Goal: Task Accomplishment & Management: Use online tool/utility

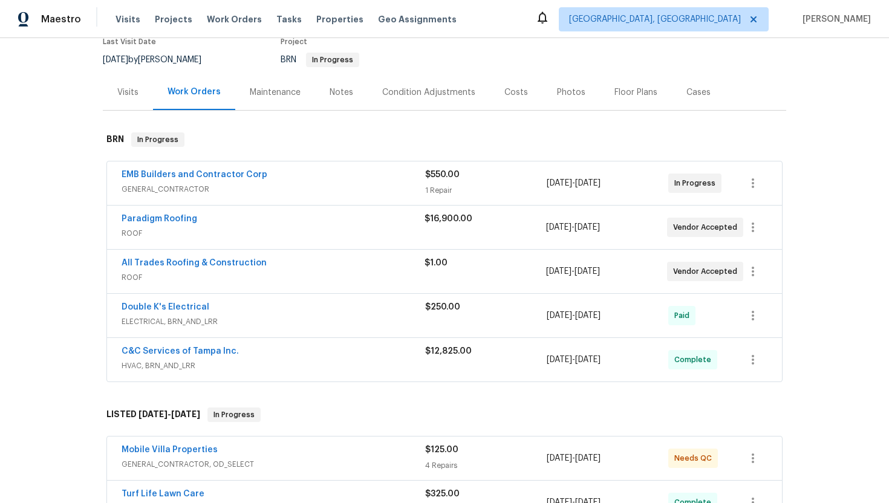
scroll to position [108, 0]
click at [173, 221] on link "Paradigm Roofing" at bounding box center [160, 219] width 76 height 8
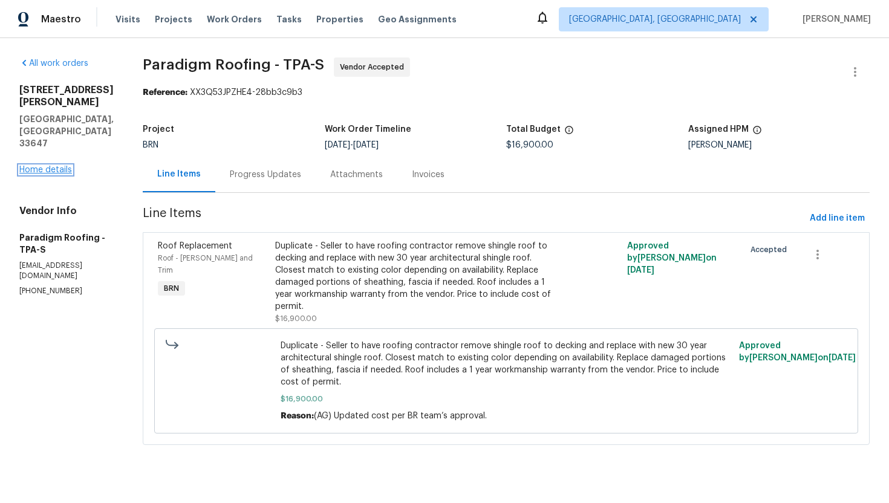
click at [50, 166] on link "Home details" at bounding box center [45, 170] width 53 height 8
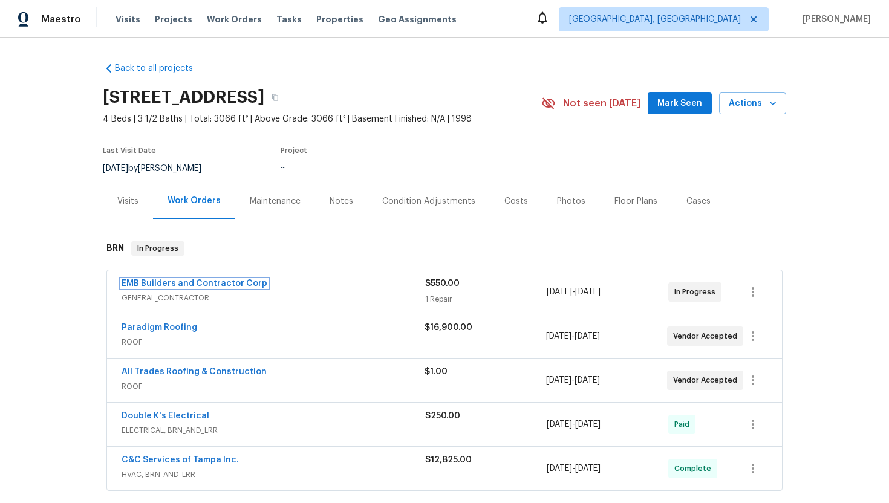
click at [167, 281] on link "EMB Builders and Contractor Corp" at bounding box center [195, 283] width 146 height 8
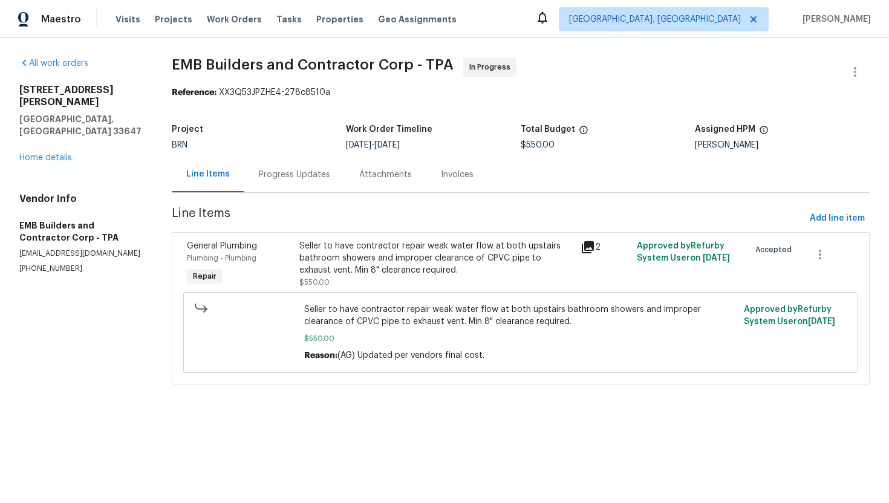
click at [360, 262] on div "Seller to have contractor repair weak water flow at both upstairs bathroom show…" at bounding box center [436, 258] width 274 height 36
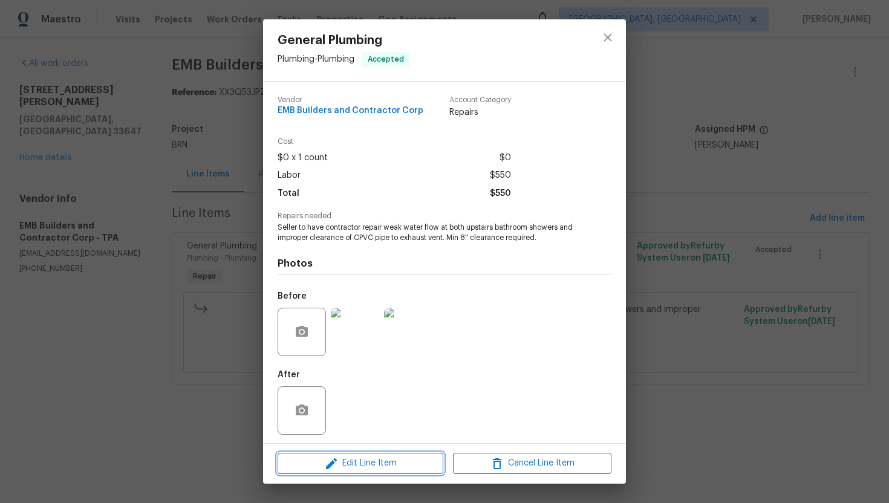
click at [336, 463] on icon "button" at bounding box center [331, 464] width 15 height 15
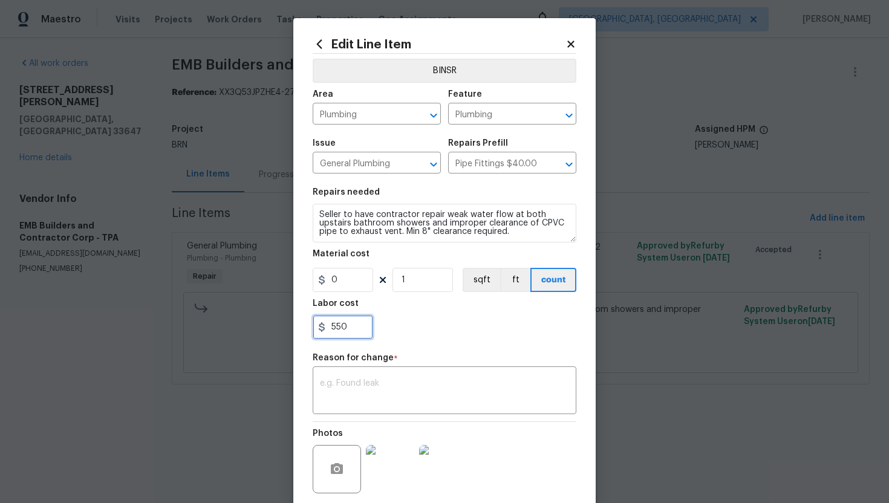
drag, startPoint x: 330, startPoint y: 331, endPoint x: 365, endPoint y: 333, distance: 34.5
click at [365, 333] on input "550" at bounding box center [343, 327] width 60 height 24
type input "1600"
click at [391, 399] on textarea at bounding box center [444, 391] width 249 height 25
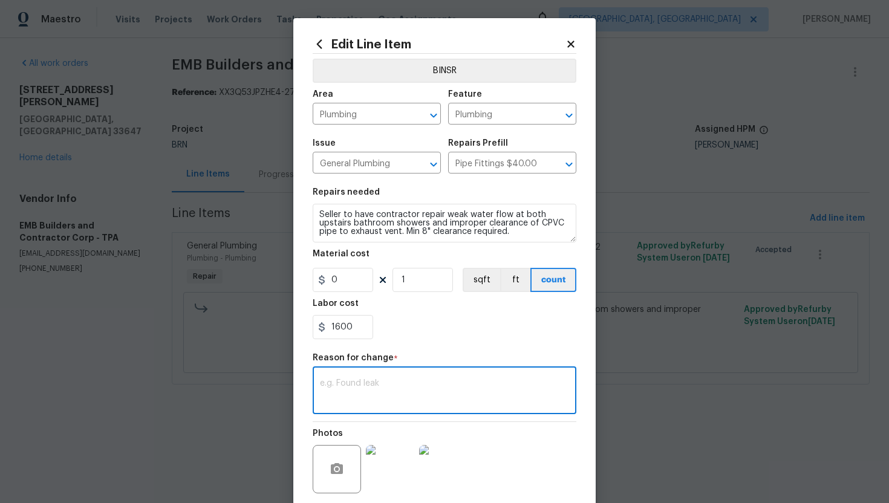
click at [391, 394] on textarea at bounding box center [444, 391] width 249 height 25
paste textarea "(AG) Updated cost per BR team’s approval"
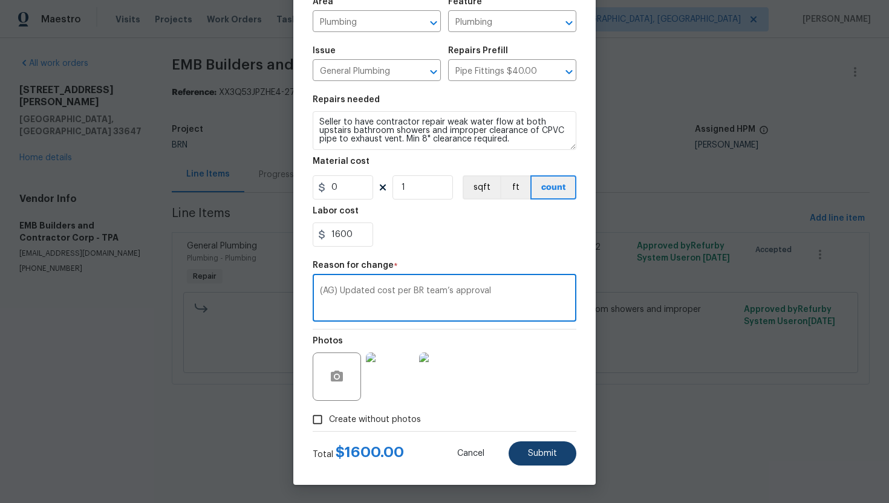
type textarea "(AG) Updated cost per BR team’s approval"
click at [553, 463] on button "Submit" at bounding box center [543, 454] width 68 height 24
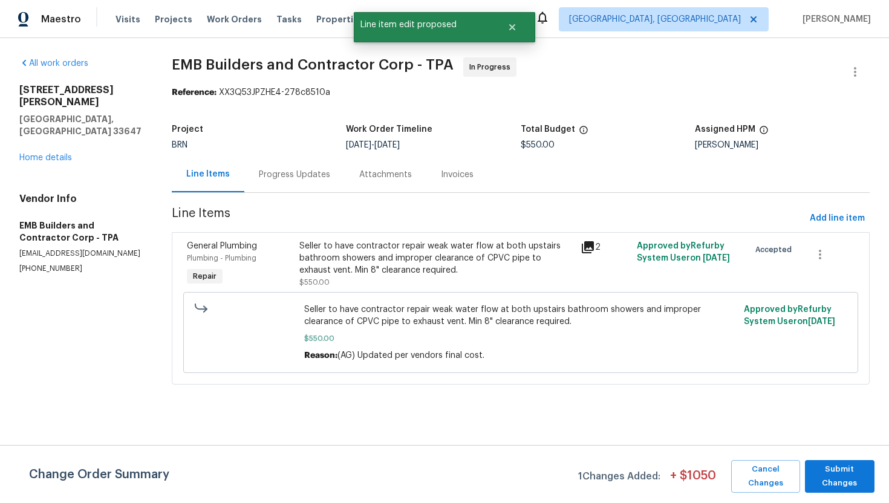
scroll to position [0, 0]
click at [814, 468] on span "Submit Changes" at bounding box center [839, 477] width 57 height 28
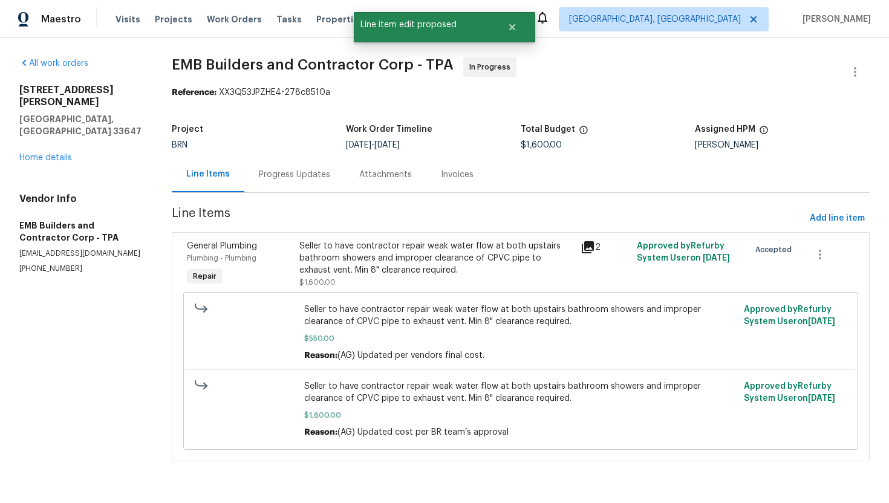
click at [297, 187] on div "Progress Updates" at bounding box center [294, 175] width 100 height 36
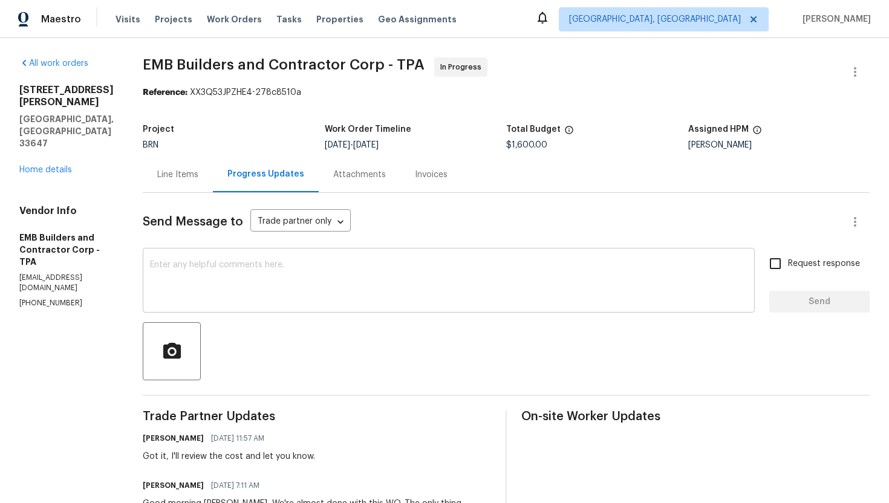
click at [318, 278] on textarea at bounding box center [449, 282] width 598 height 42
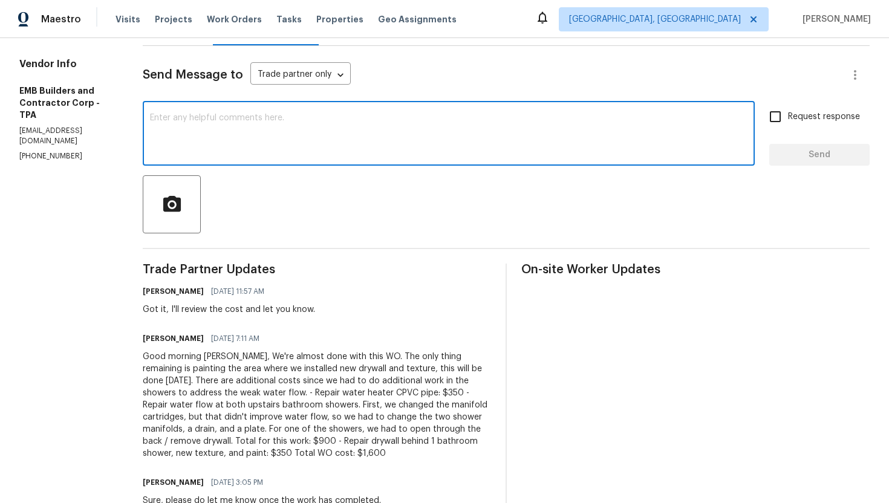
scroll to position [149, 0]
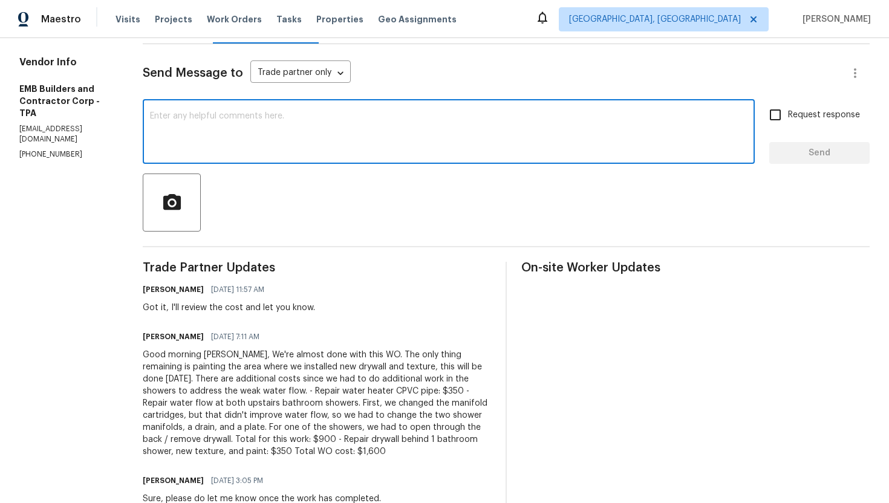
click at [295, 145] on textarea at bounding box center [449, 133] width 598 height 42
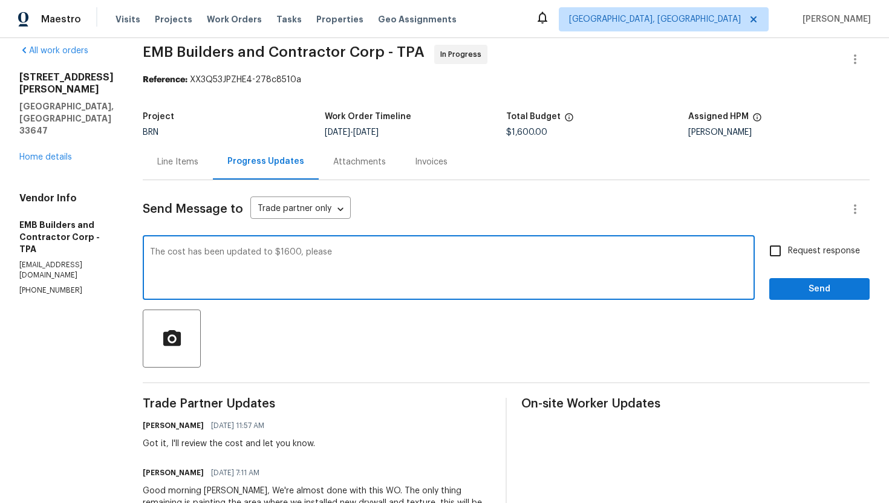
scroll to position [0, 0]
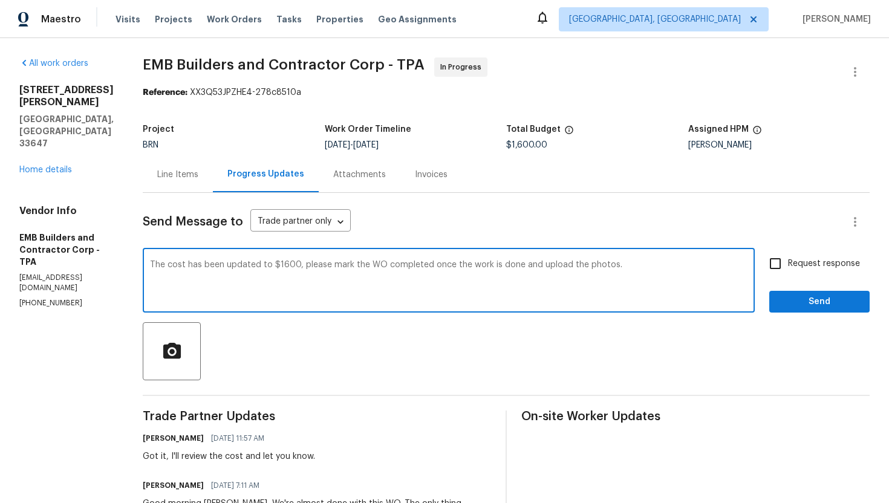
type textarea "The cost has been updated to $1600, please mark the WO completed once the work …"
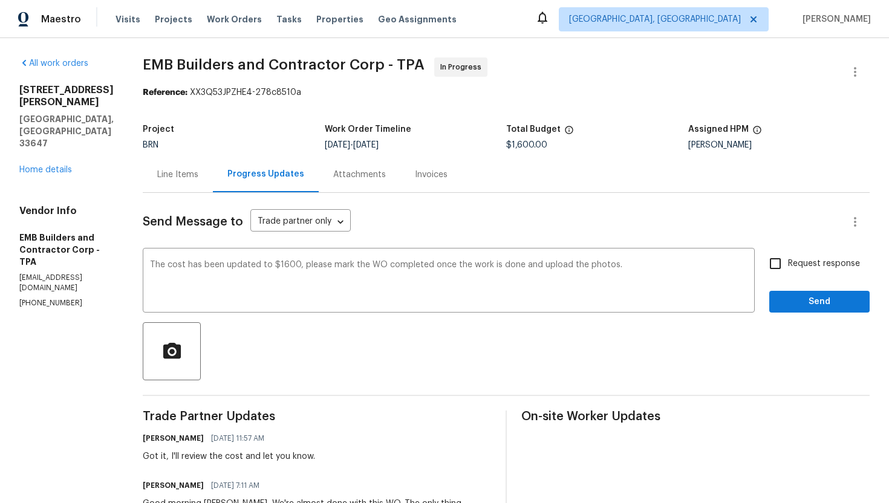
click at [790, 279] on div "Request response Send" at bounding box center [819, 282] width 100 height 62
click at [790, 270] on span "Request response" at bounding box center [824, 264] width 72 height 13
click at [788, 270] on input "Request response" at bounding box center [775, 263] width 25 height 25
checkbox input "true"
click at [790, 295] on span "Send" at bounding box center [819, 302] width 81 height 15
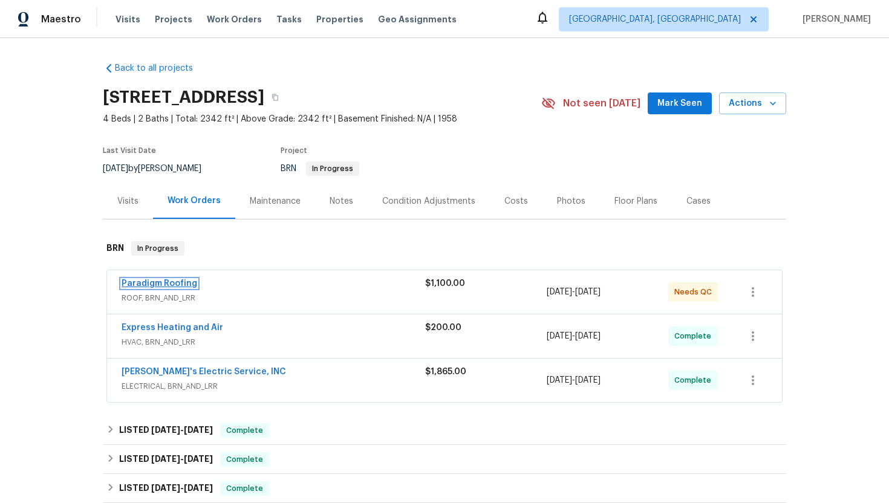
click at [161, 282] on link "Paradigm Roofing" at bounding box center [160, 283] width 76 height 8
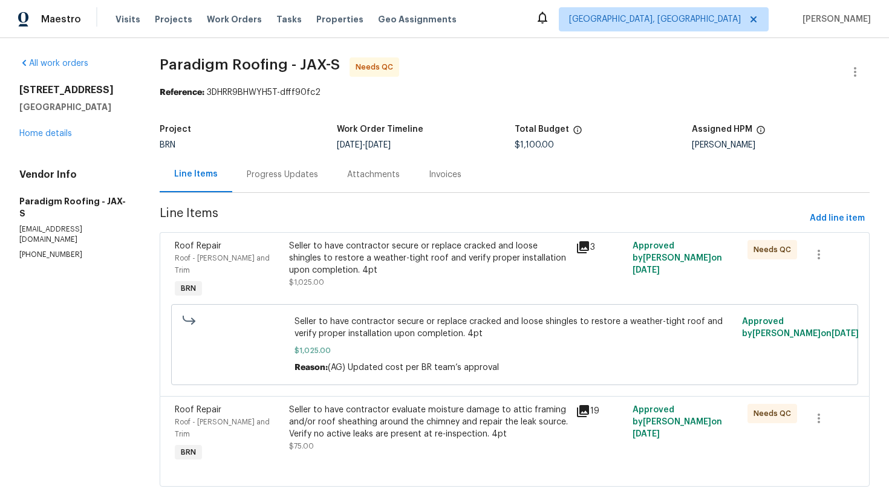
click at [353, 254] on div "Seller to have contractor secure or replace cracked and loose shingles to resto…" at bounding box center [428, 258] width 279 height 36
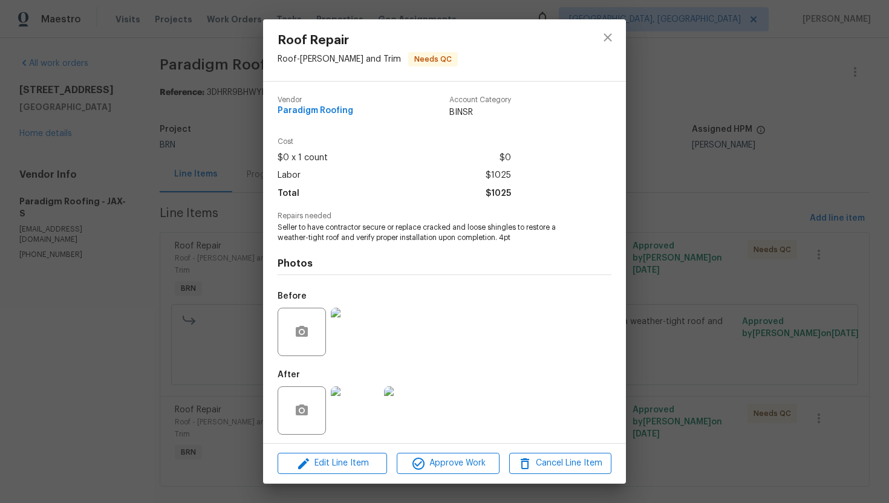
scroll to position [4, 0]
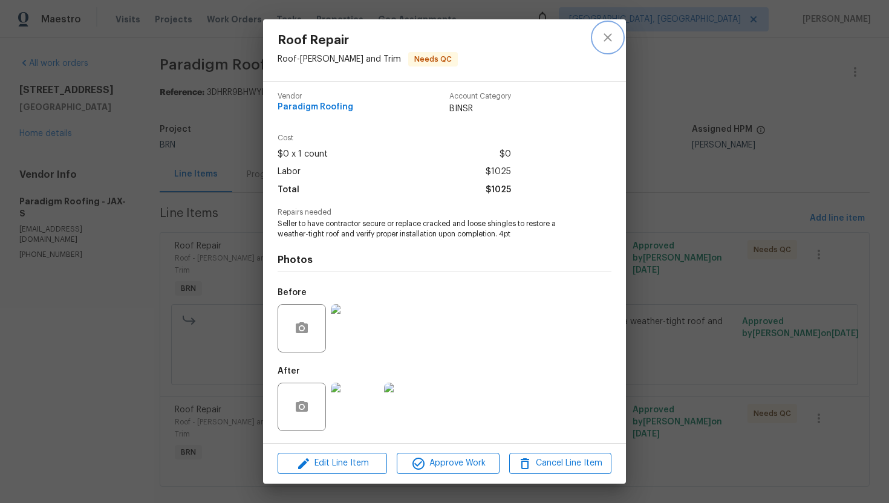
click at [613, 32] on icon "close" at bounding box center [608, 37] width 15 height 15
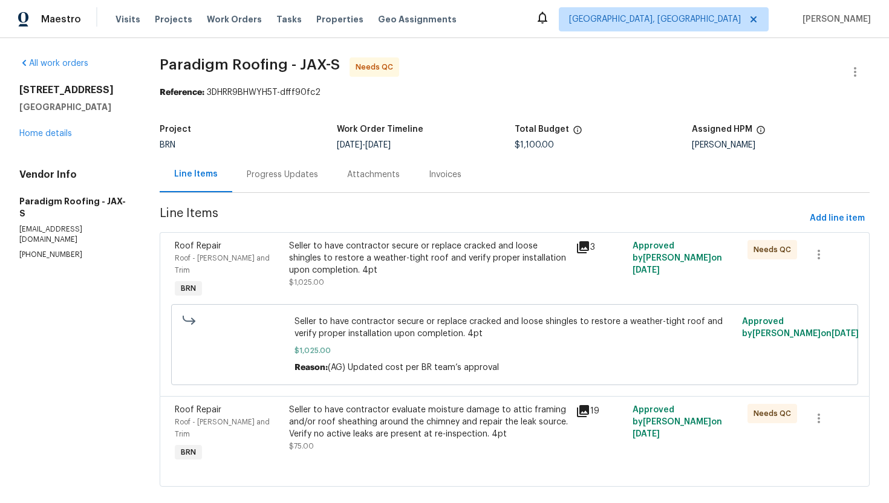
click at [290, 182] on div "Progress Updates" at bounding box center [282, 175] width 100 height 36
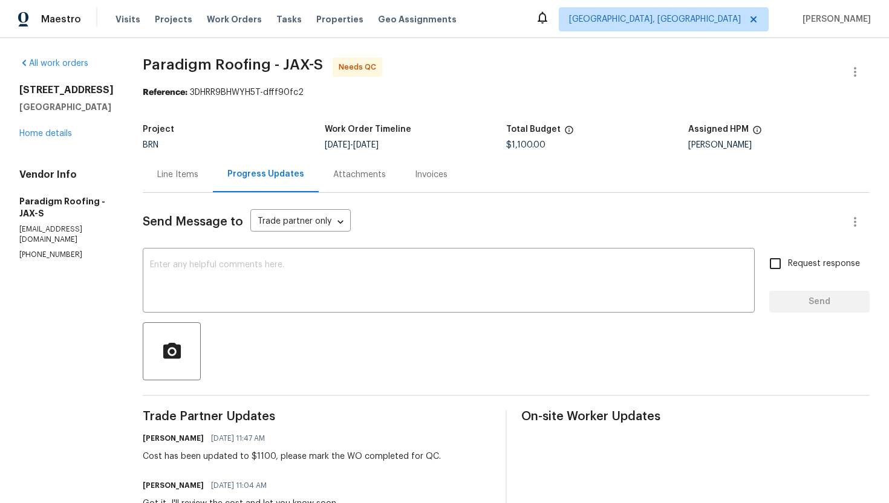
click at [175, 177] on div "Line Items" at bounding box center [177, 175] width 41 height 12
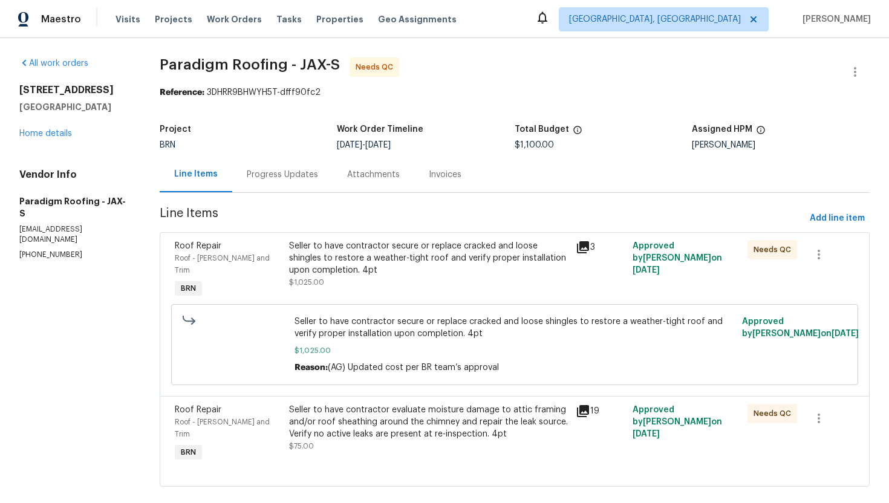
click at [391, 246] on div "Seller to have contractor secure or replace cracked and loose shingles to resto…" at bounding box center [428, 258] width 279 height 36
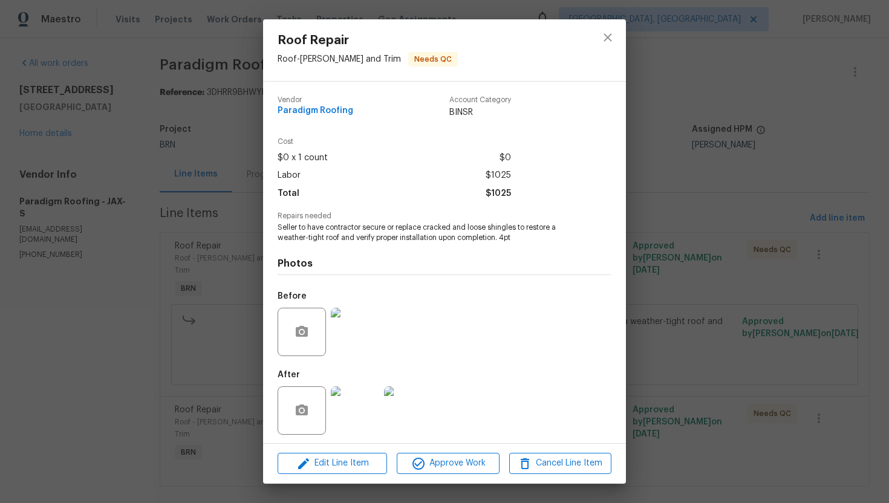
scroll to position [4, 0]
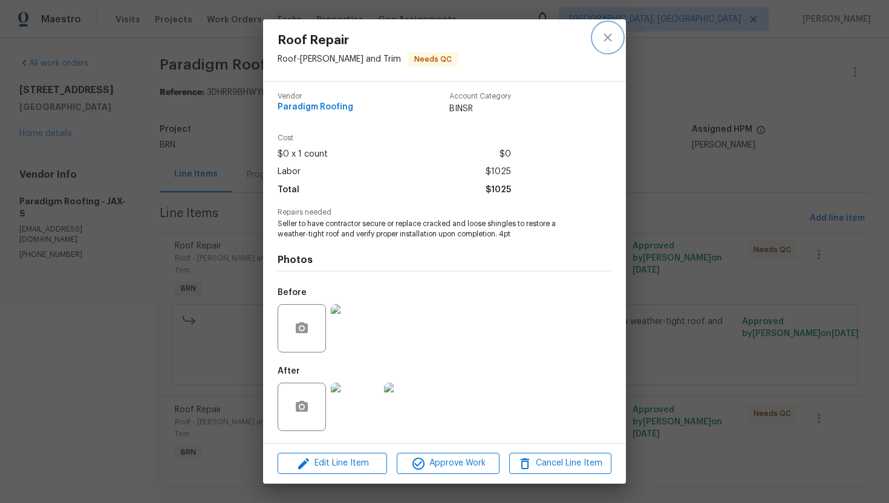
click at [614, 37] on icon "close" at bounding box center [608, 37] width 15 height 15
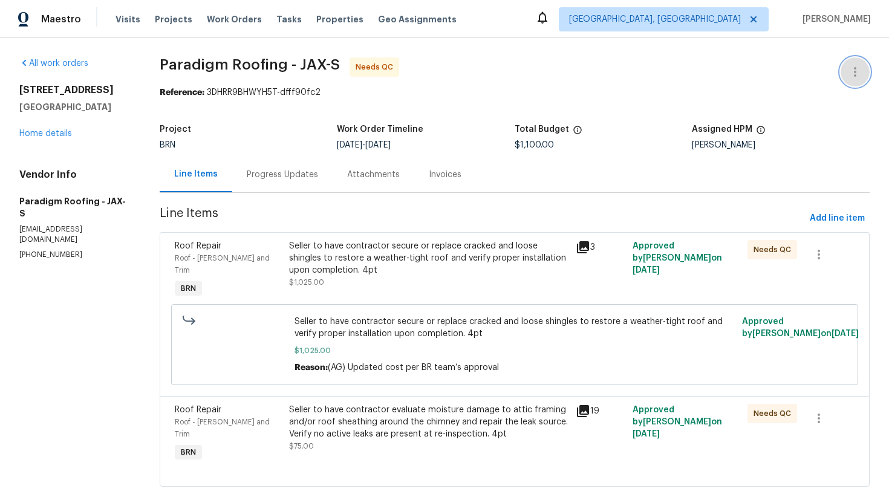
click at [853, 69] on icon "button" at bounding box center [855, 72] width 15 height 15
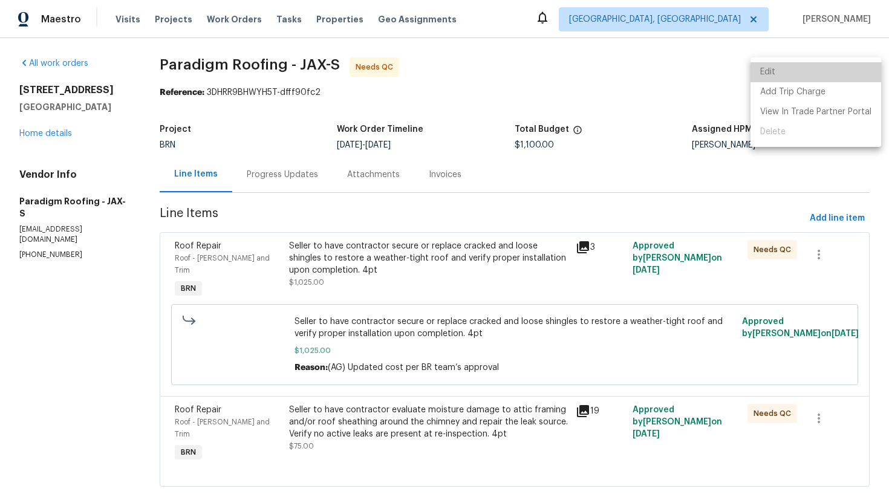
click at [847, 70] on li "Edit" at bounding box center [816, 72] width 131 height 20
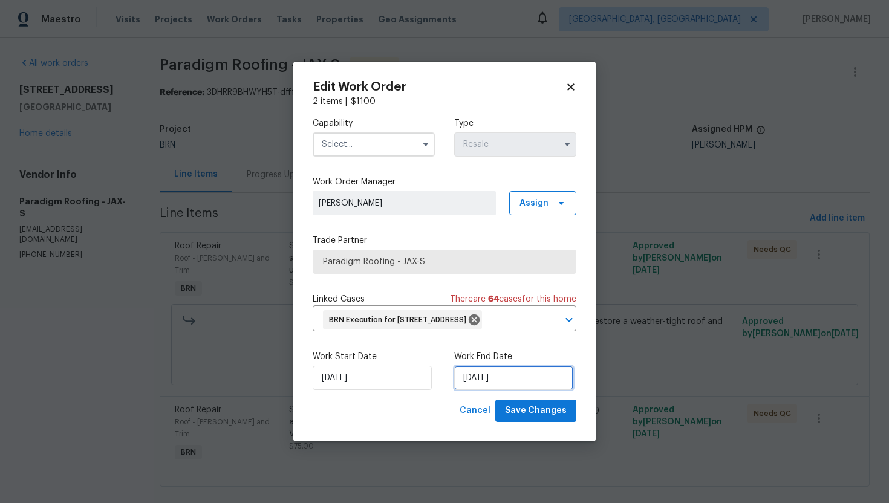
click at [493, 382] on input "[DATE]" at bounding box center [513, 378] width 119 height 24
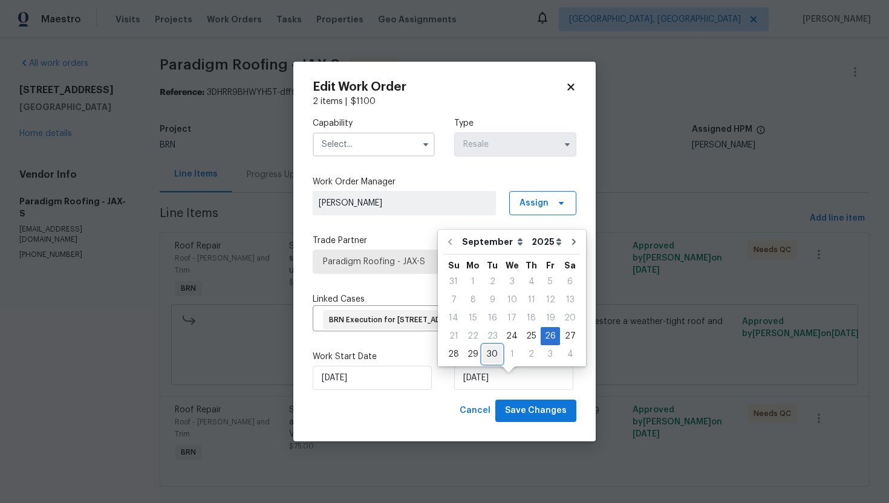
click at [498, 353] on div "30" at bounding box center [492, 354] width 19 height 17
type input "[DATE]"
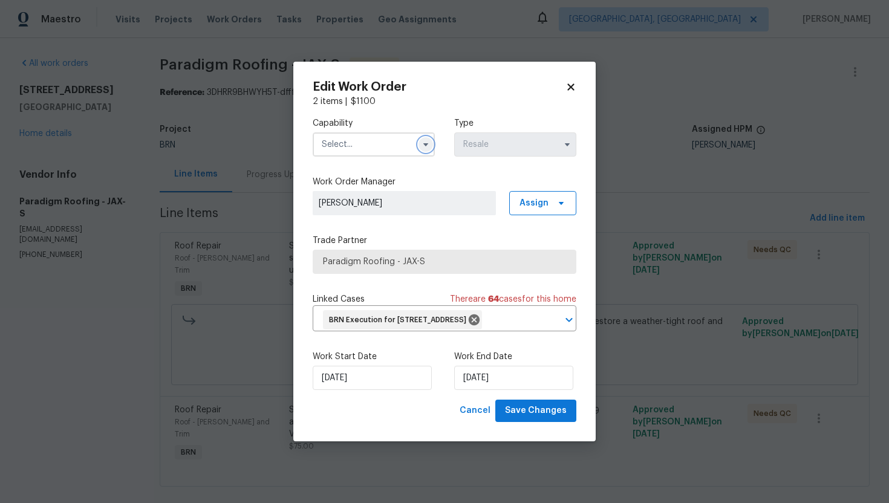
click at [422, 140] on icon "button" at bounding box center [426, 145] width 10 height 10
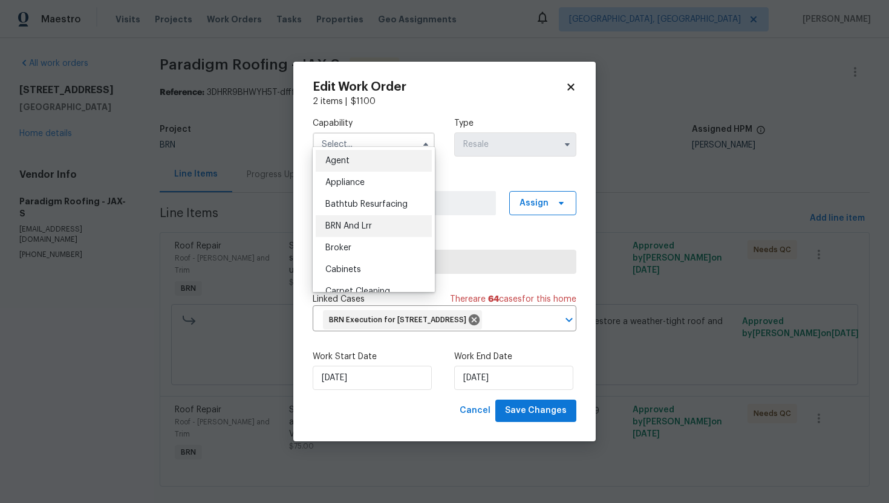
click at [391, 230] on div "BRN And Lrr" at bounding box center [374, 226] width 116 height 22
type input "BRN And Lrr"
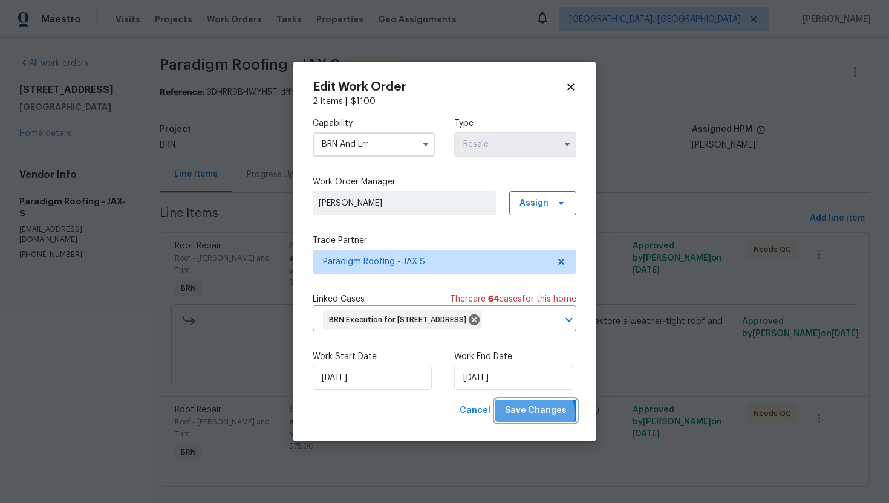
click at [520, 419] on span "Save Changes" at bounding box center [536, 410] width 62 height 15
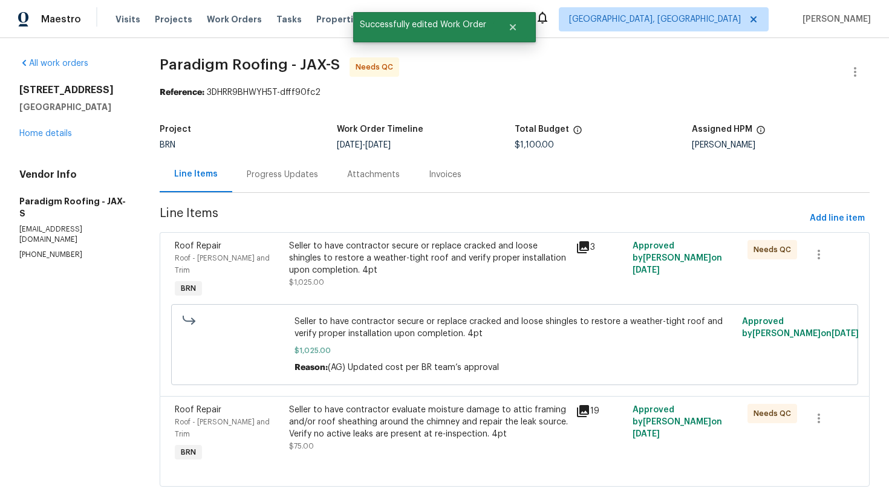
click at [351, 262] on div "Seller to have contractor secure or replace cracked and loose shingles to resto…" at bounding box center [428, 258] width 279 height 36
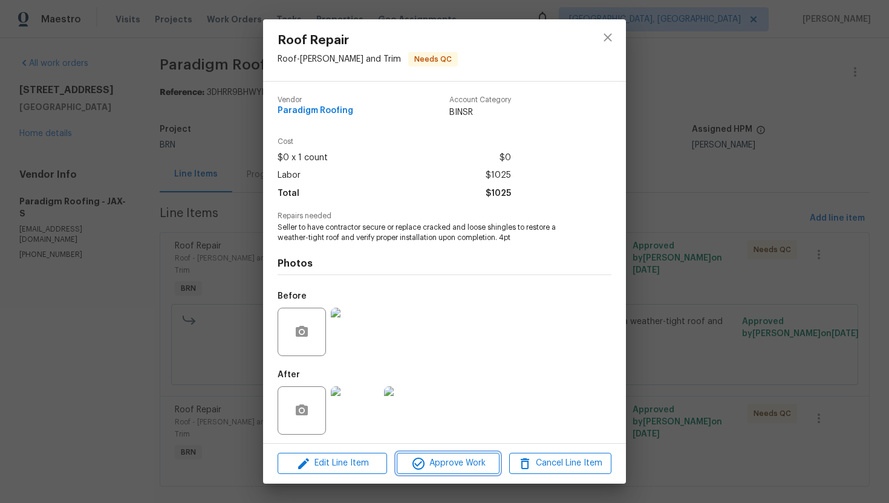
click at [433, 463] on span "Approve Work" at bounding box center [447, 463] width 95 height 15
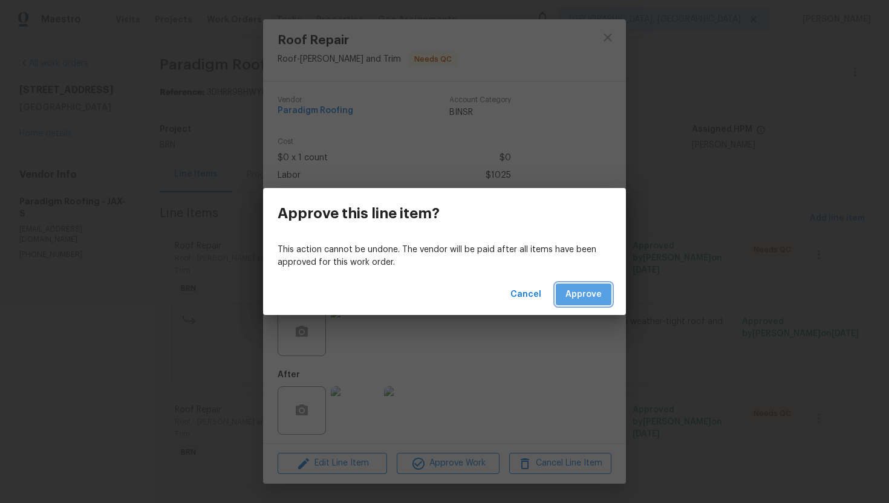
click at [578, 296] on span "Approve" at bounding box center [584, 294] width 36 height 15
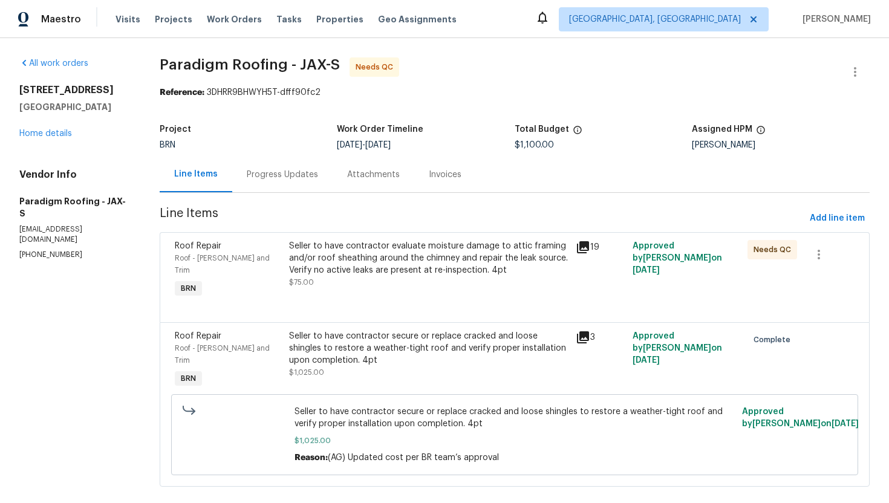
click at [429, 248] on div "Seller to have contractor evaluate moisture damage to attic framing and/or roof…" at bounding box center [428, 258] width 279 height 36
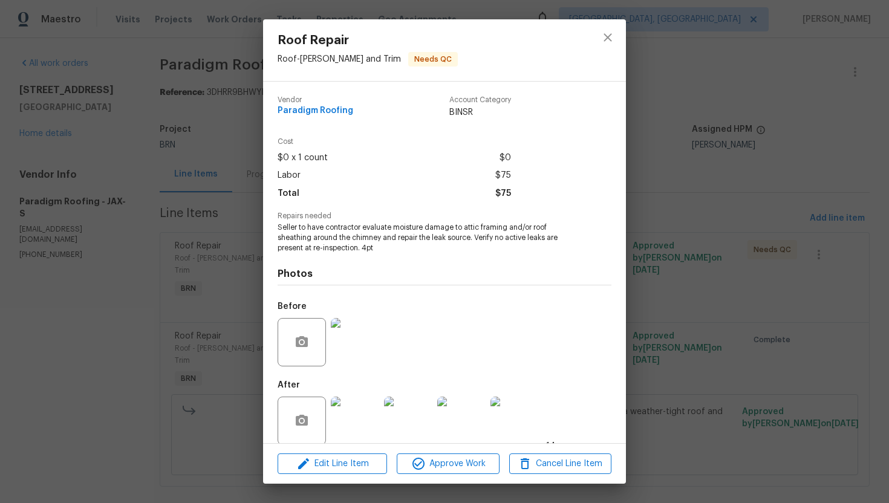
scroll to position [14, 0]
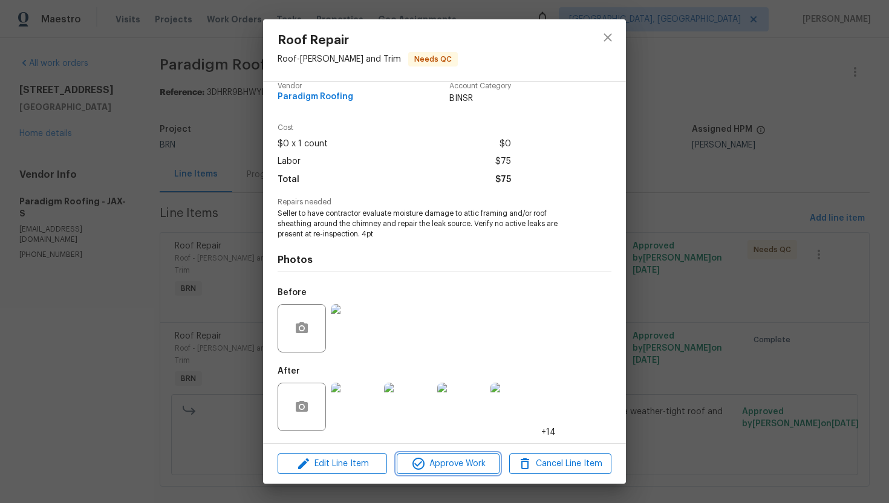
click at [423, 455] on button "Approve Work" at bounding box center [448, 464] width 102 height 21
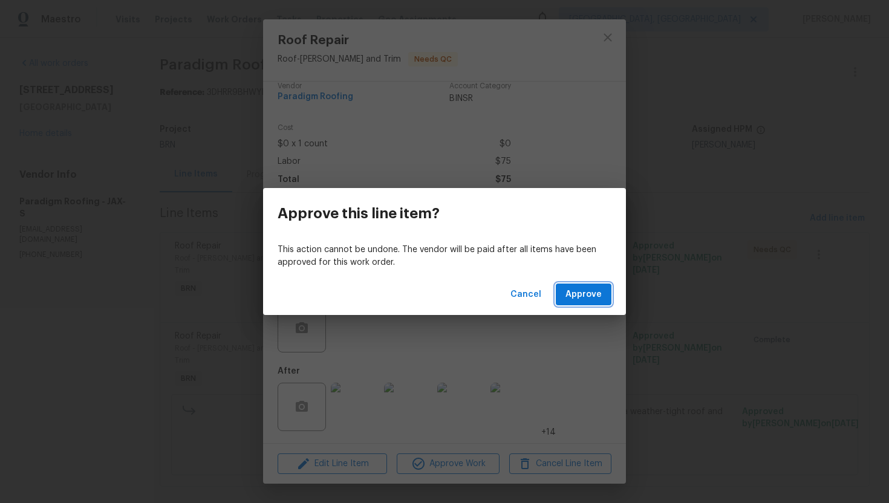
click at [562, 286] on button "Approve" at bounding box center [584, 295] width 56 height 22
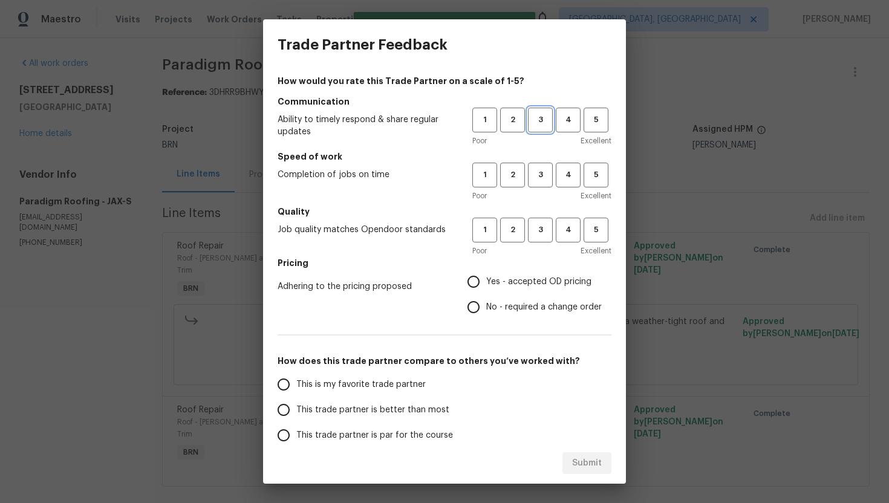
click at [545, 119] on span "3" at bounding box center [540, 120] width 22 height 14
click at [545, 175] on span "3" at bounding box center [540, 175] width 22 height 14
click at [541, 237] on button "3" at bounding box center [540, 230] width 25 height 25
click at [495, 312] on span "No - required a change order" at bounding box center [544, 307] width 116 height 13
click at [486, 312] on input "No - required a change order" at bounding box center [473, 307] width 25 height 25
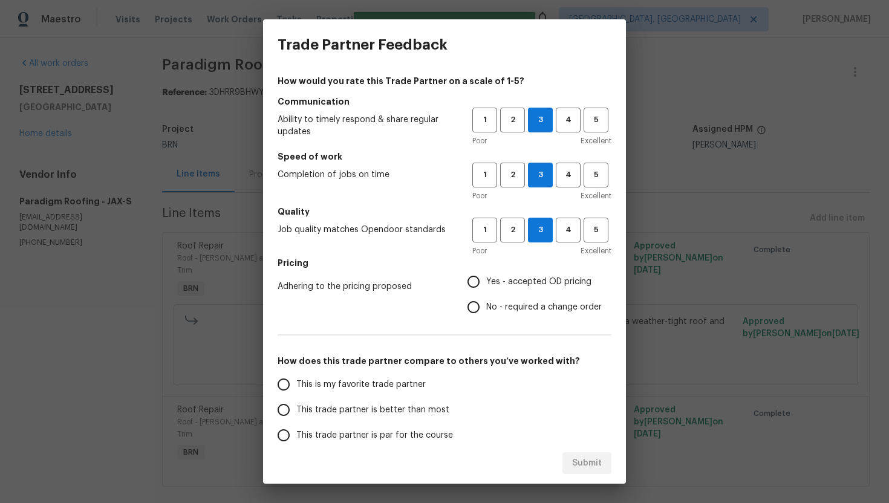
radio input "true"
click at [338, 433] on span "This trade partner is par for the course" at bounding box center [374, 435] width 157 height 13
click at [296, 433] on input "This trade partner is par for the course" at bounding box center [283, 435] width 25 height 25
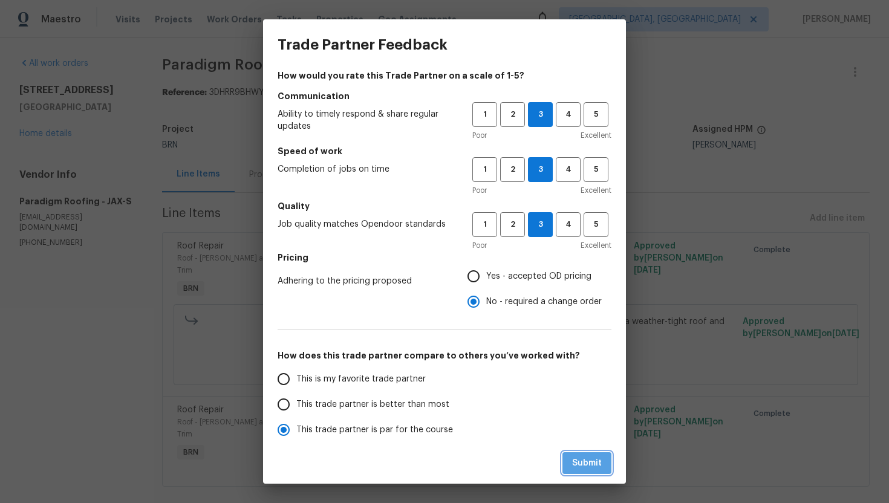
click at [585, 469] on span "Submit" at bounding box center [587, 463] width 30 height 15
radio input "true"
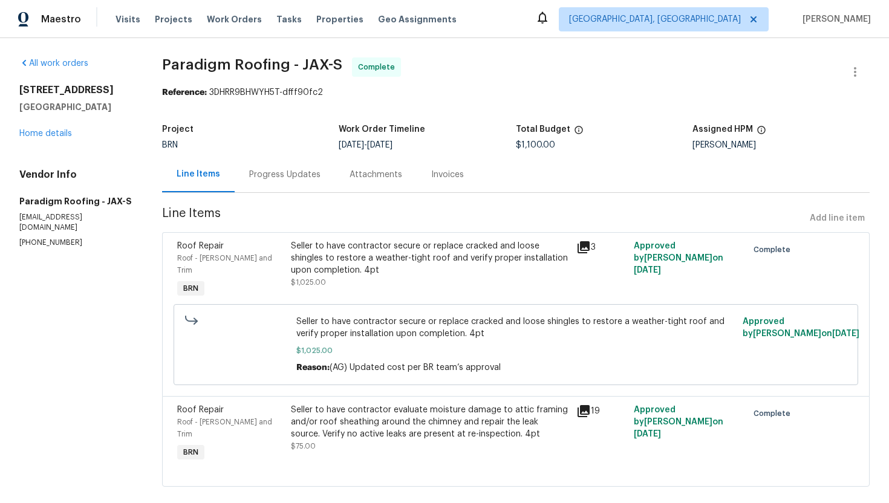
click at [312, 268] on div "Seller to have contractor secure or replace cracked and loose shingles to resto…" at bounding box center [430, 258] width 278 height 36
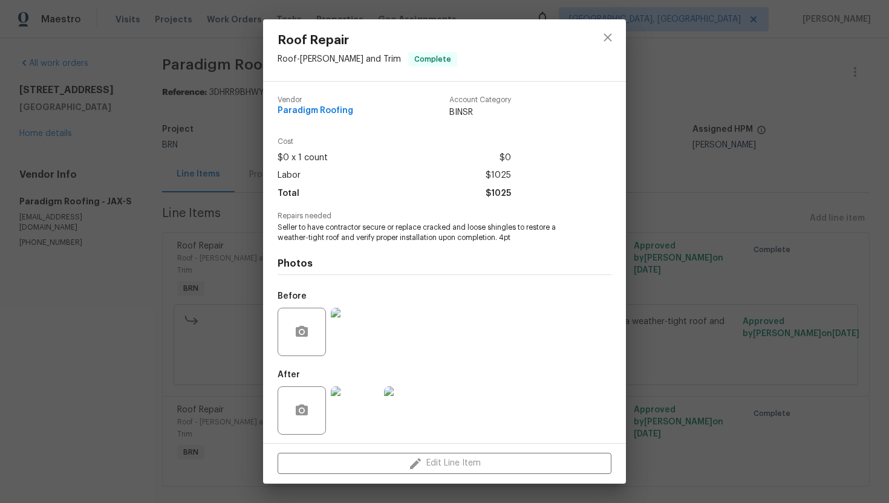
click at [321, 224] on span "Seller to have contractor secure or replace cracked and loose shingles to resto…" at bounding box center [428, 233] width 301 height 21
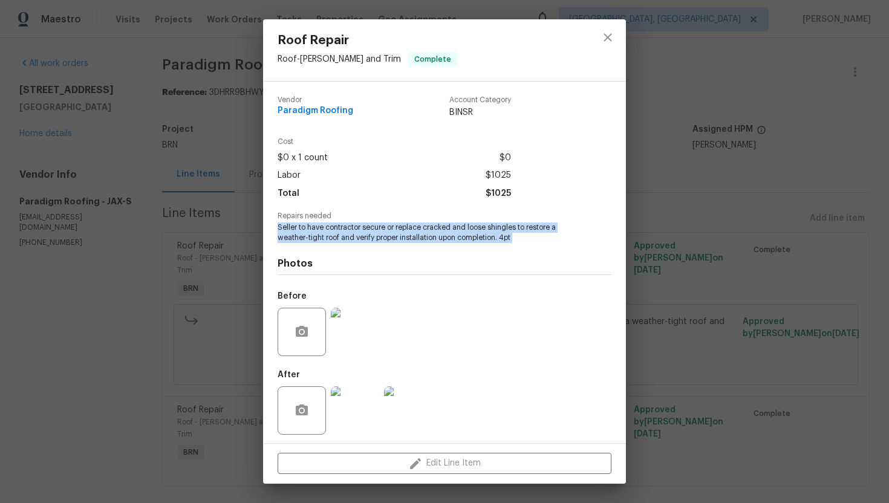
click at [321, 224] on span "Seller to have contractor secure or replace cracked and loose shingles to resto…" at bounding box center [428, 233] width 301 height 21
copy span "Seller to have contractor secure or replace cracked and loose shingles to resto…"
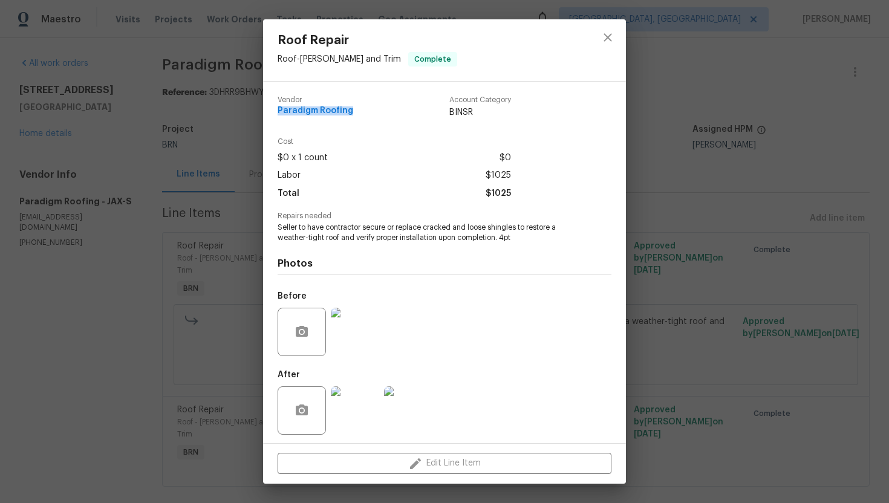
drag, startPoint x: 272, startPoint y: 114, endPoint x: 368, endPoint y: 107, distance: 96.4
click at [370, 108] on div "Vendor Paradigm Roofing Account Category BINSR Cost $0 x 1 count $0 Labor $1025…" at bounding box center [444, 263] width 363 height 362
copy span "Paradigm Roofing"
click at [377, 308] on img at bounding box center [355, 332] width 48 height 48
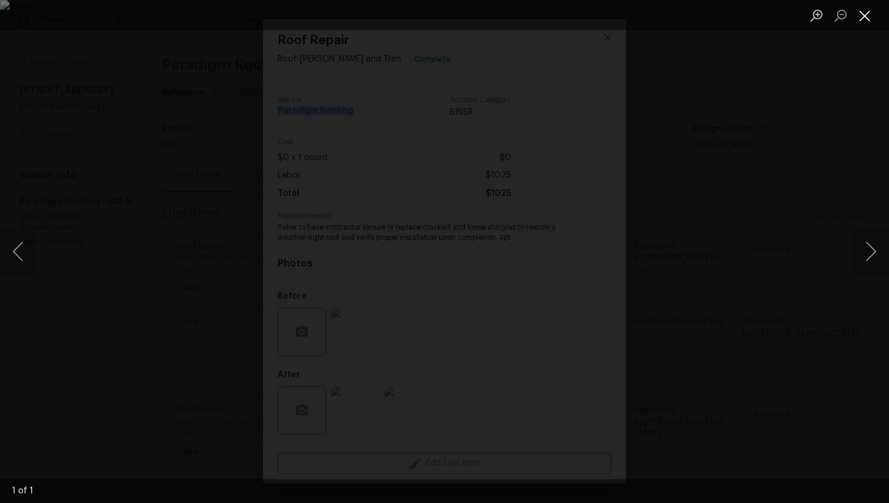
click at [863, 10] on button "Close lightbox" at bounding box center [865, 15] width 24 height 21
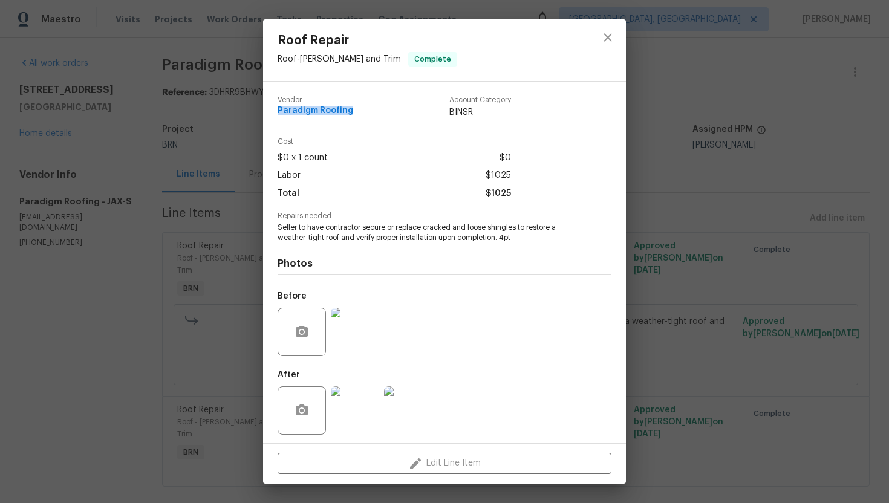
scroll to position [4, 0]
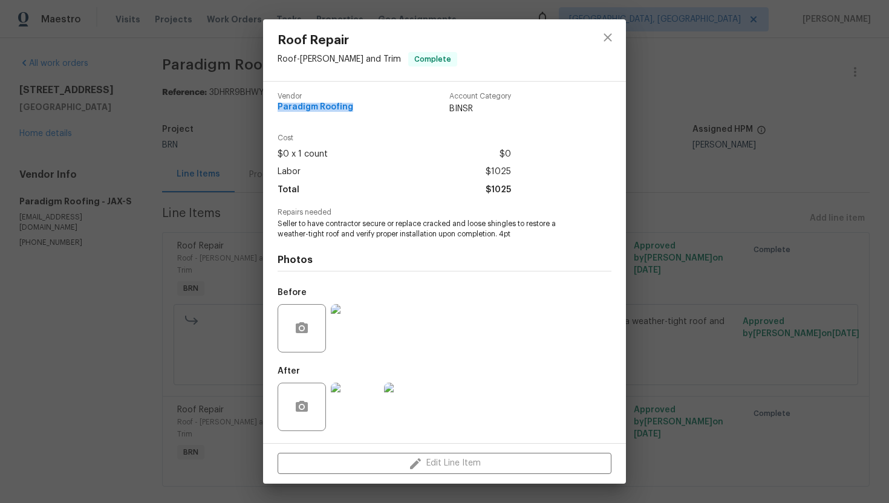
click at [415, 403] on img at bounding box center [408, 407] width 48 height 48
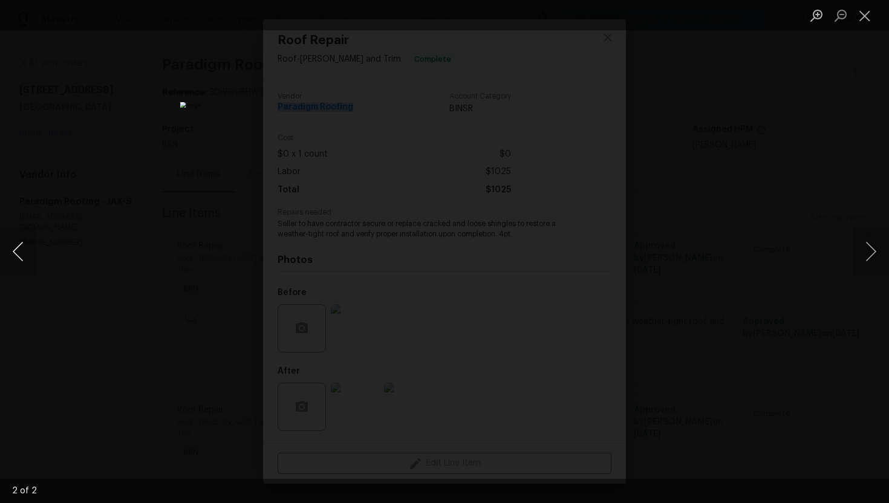
click at [24, 250] on button "Previous image" at bounding box center [18, 251] width 36 height 48
click at [863, 16] on button "Close lightbox" at bounding box center [865, 15] width 24 height 21
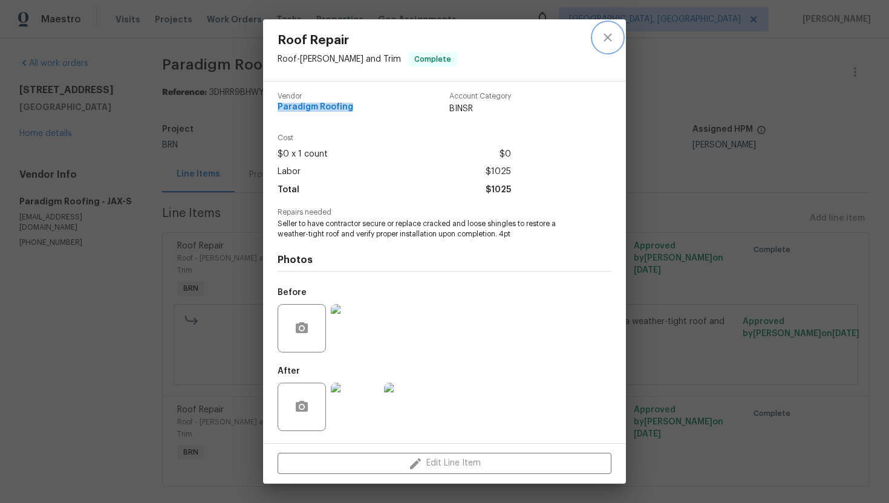
click at [607, 44] on icon "close" at bounding box center [608, 37] width 15 height 15
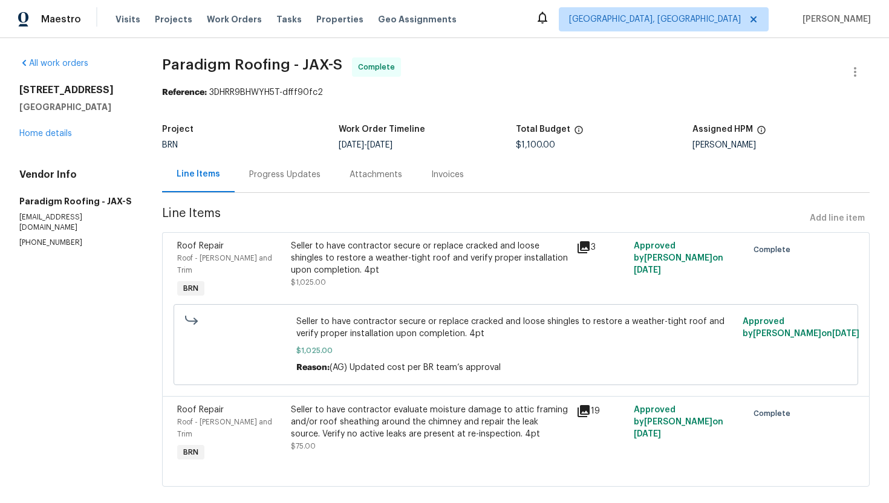
click at [334, 404] on div "Seller to have contractor evaluate moisture damage to attic framing and/or roof…" at bounding box center [430, 422] width 278 height 36
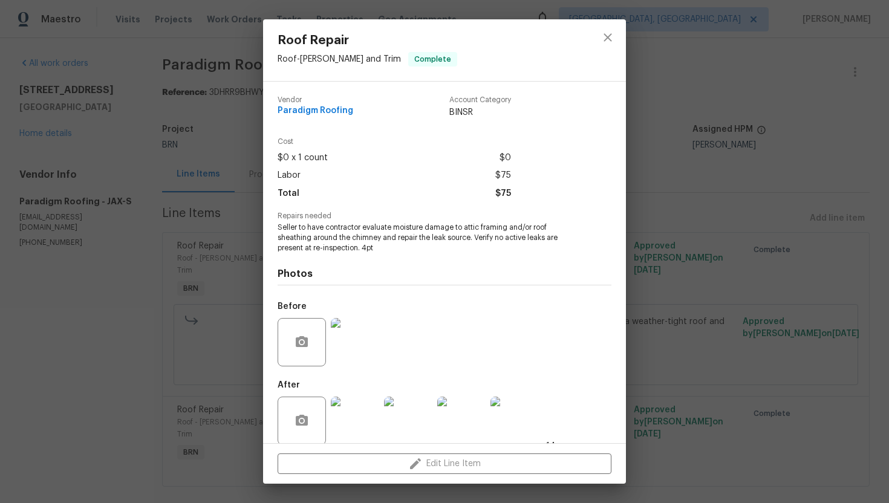
click at [368, 236] on span "Seller to have contractor evaluate moisture damage to attic framing and/or roof…" at bounding box center [428, 238] width 301 height 30
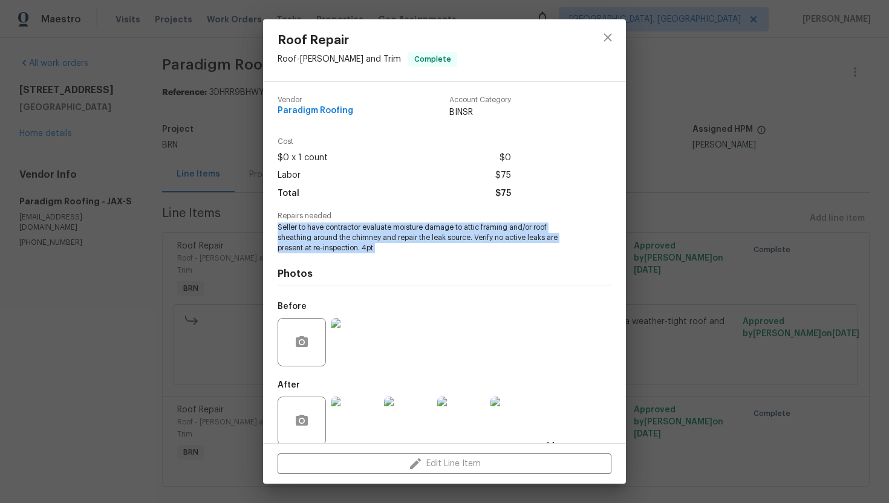
copy span "Seller to have contractor evaluate moisture damage to attic framing and/or roof…"
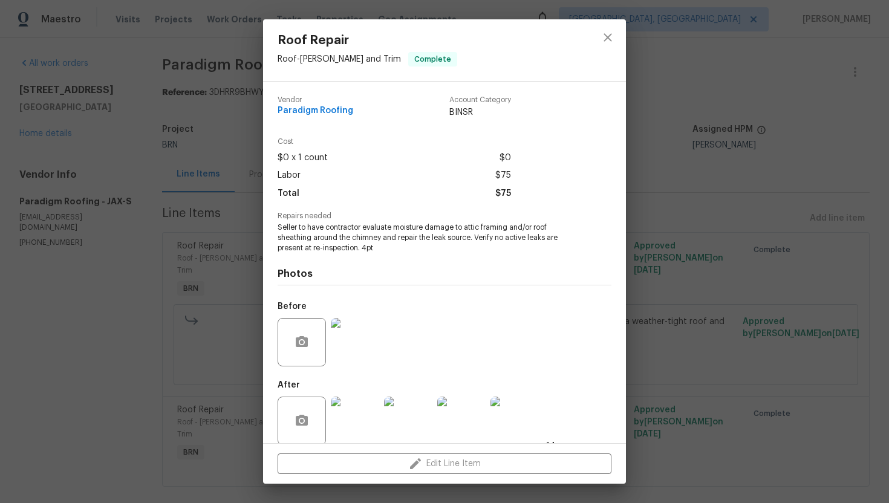
click at [405, 334] on div "Before" at bounding box center [445, 334] width 334 height 79
click at [358, 345] on img at bounding box center [355, 342] width 48 height 48
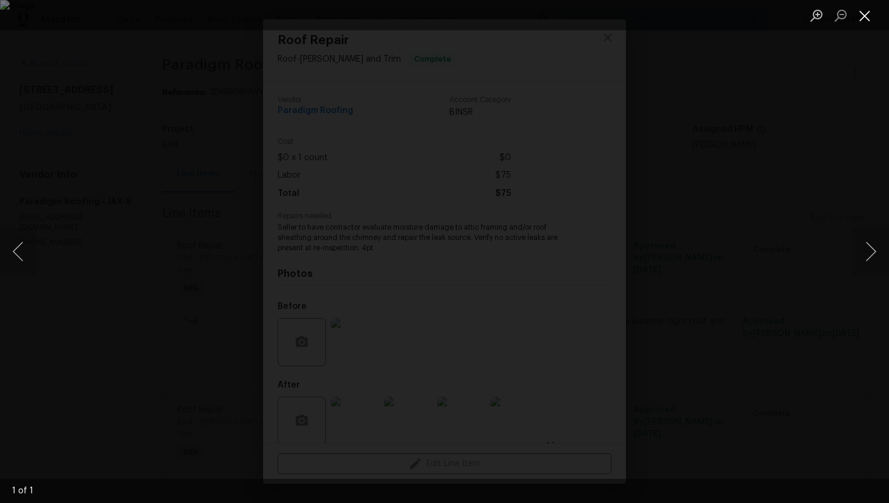
click at [869, 13] on button "Close lightbox" at bounding box center [865, 15] width 24 height 21
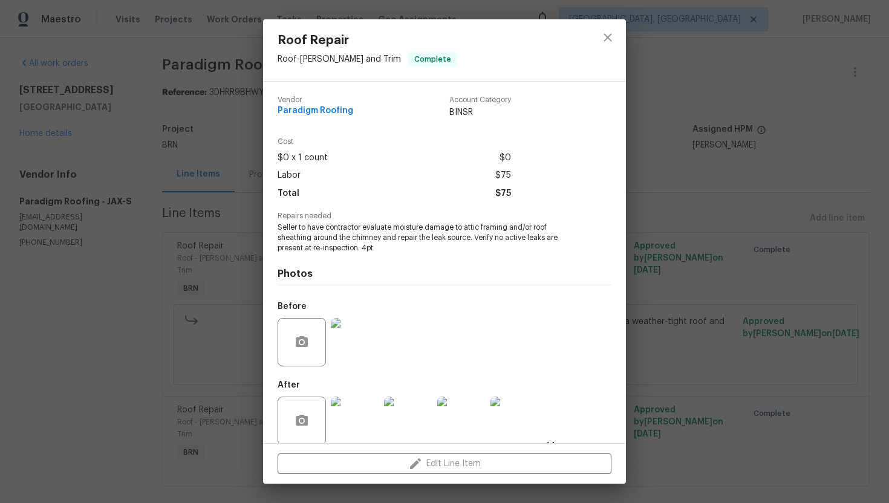
scroll to position [14, 0]
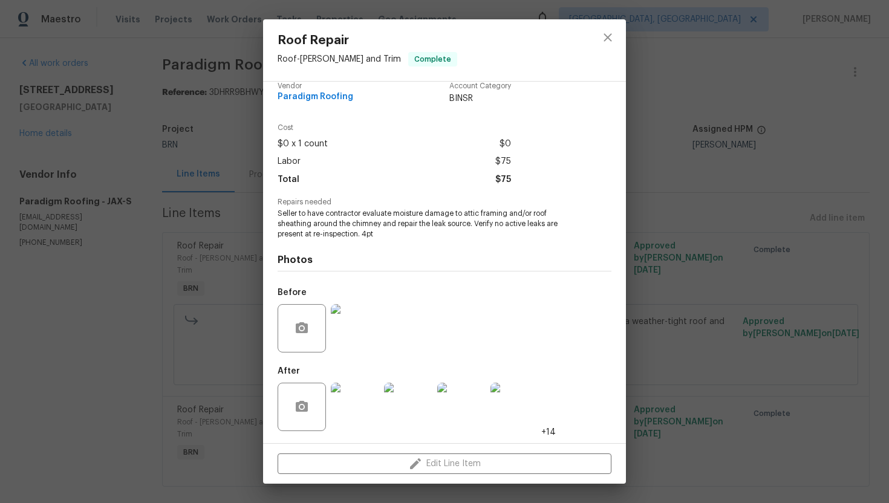
click at [367, 399] on img at bounding box center [355, 407] width 48 height 48
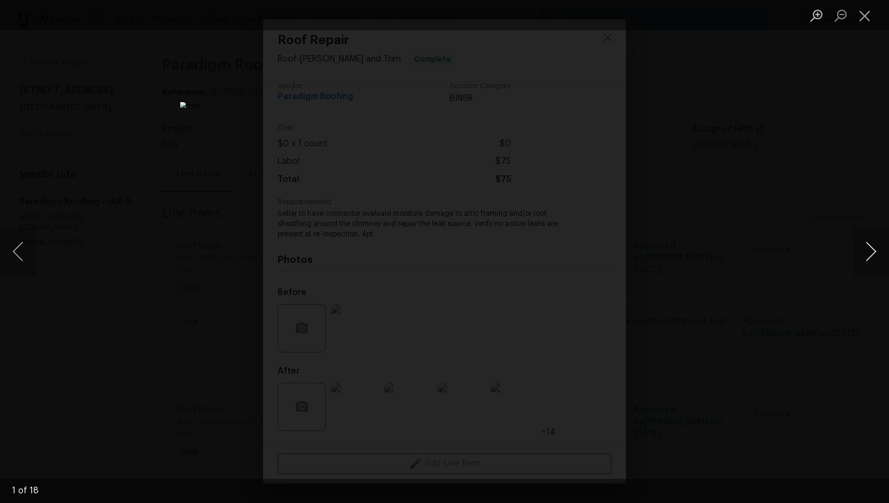
click at [862, 249] on button "Next image" at bounding box center [871, 251] width 36 height 48
click at [862, 255] on button "Next image" at bounding box center [871, 251] width 36 height 48
click at [478, 247] on img "Lightbox" at bounding box center [444, 251] width 529 height 299
click at [861, 245] on button "Next image" at bounding box center [871, 251] width 36 height 48
click at [870, 256] on button "Next image" at bounding box center [871, 251] width 36 height 48
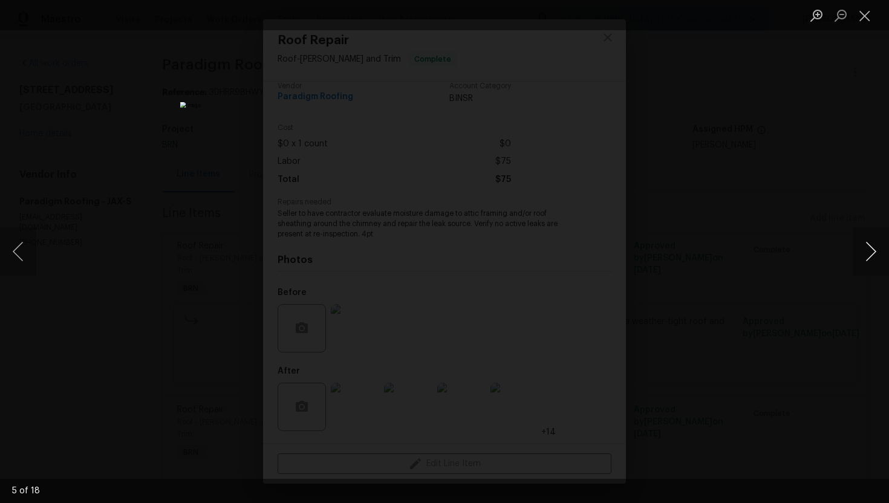
click at [874, 256] on button "Next image" at bounding box center [871, 251] width 36 height 48
click at [875, 253] on button "Next image" at bounding box center [871, 251] width 36 height 48
click at [870, 247] on button "Next image" at bounding box center [871, 251] width 36 height 48
click at [875, 250] on button "Next image" at bounding box center [871, 251] width 36 height 48
click at [876, 243] on button "Next image" at bounding box center [871, 251] width 36 height 48
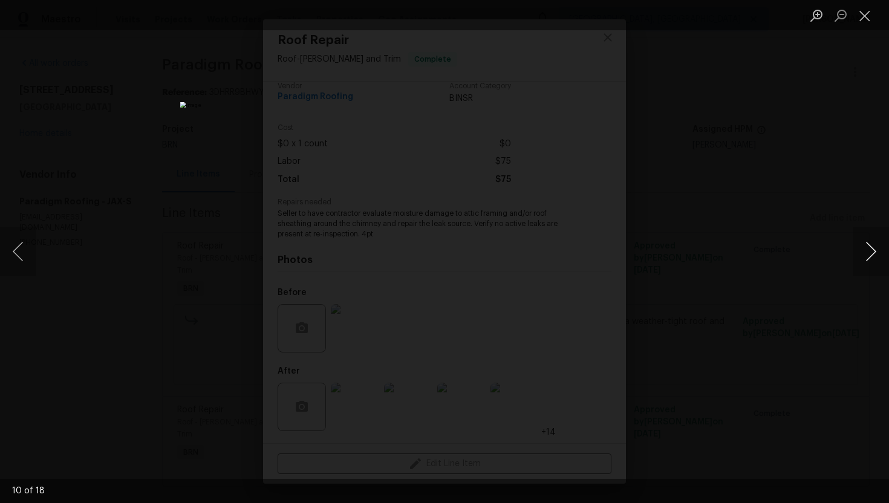
click at [864, 249] on button "Next image" at bounding box center [871, 251] width 36 height 48
click at [872, 256] on button "Next image" at bounding box center [871, 251] width 36 height 48
click at [870, 253] on button "Next image" at bounding box center [871, 251] width 36 height 48
click at [24, 250] on button "Previous image" at bounding box center [18, 251] width 36 height 48
click at [870, 246] on button "Next image" at bounding box center [871, 251] width 36 height 48
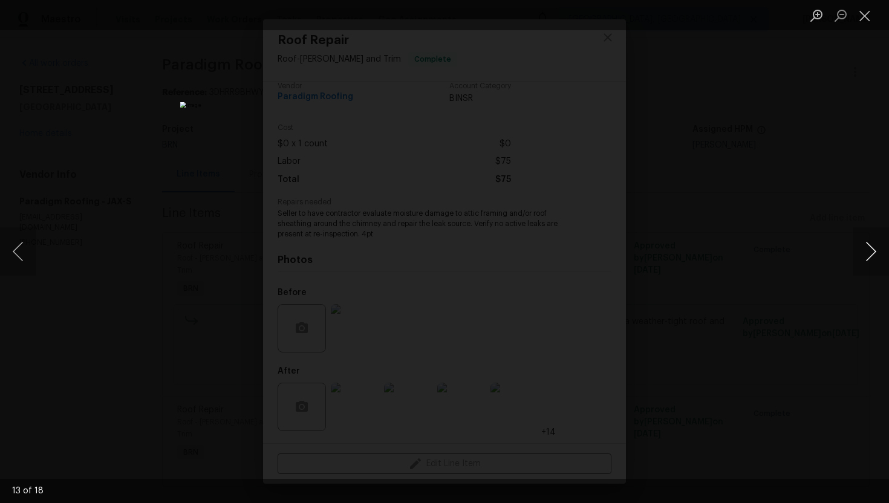
click at [870, 246] on button "Next image" at bounding box center [871, 251] width 36 height 48
click at [871, 255] on button "Next image" at bounding box center [871, 251] width 36 height 48
click at [879, 257] on button "Next image" at bounding box center [871, 251] width 36 height 48
click at [865, 250] on button "Next image" at bounding box center [871, 251] width 36 height 48
click at [866, 260] on button "Next image" at bounding box center [871, 251] width 36 height 48
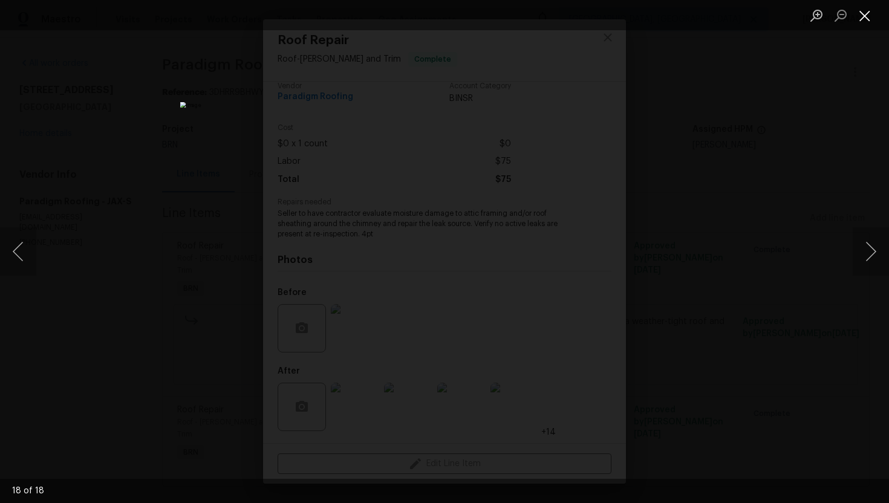
click at [861, 16] on button "Close lightbox" at bounding box center [865, 15] width 24 height 21
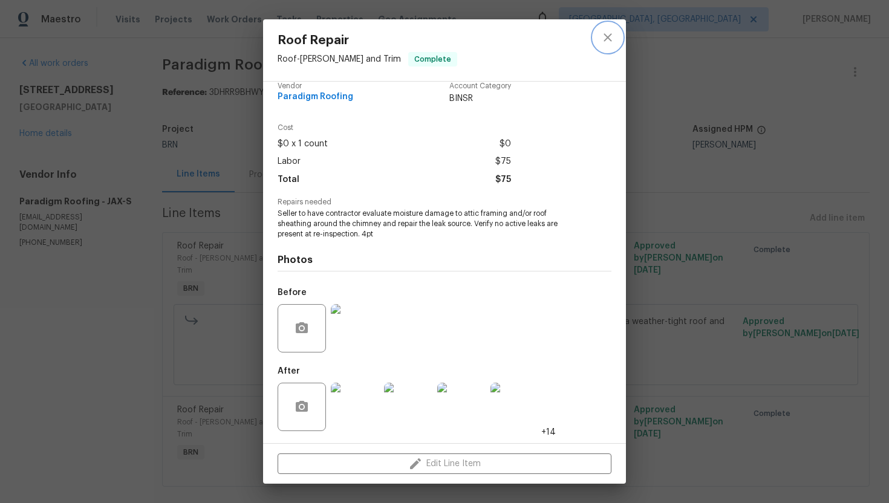
click at [605, 40] on icon "close" at bounding box center [608, 37] width 8 height 8
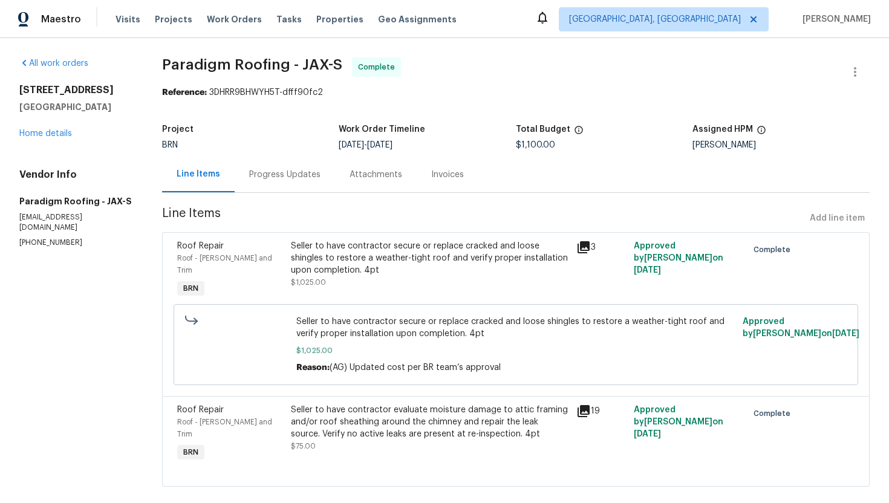
click at [438, 189] on div "Invoices" at bounding box center [448, 175] width 62 height 36
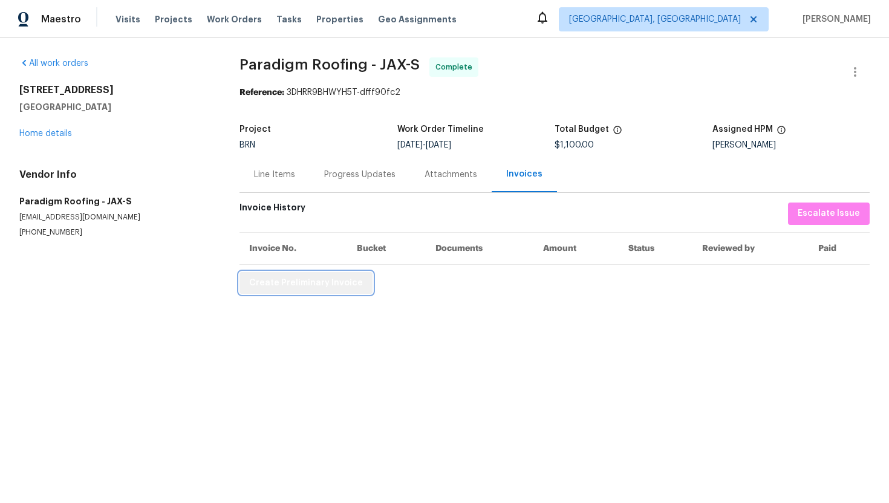
click at [345, 287] on span "Create Preliminary Invoice" at bounding box center [306, 283] width 114 height 15
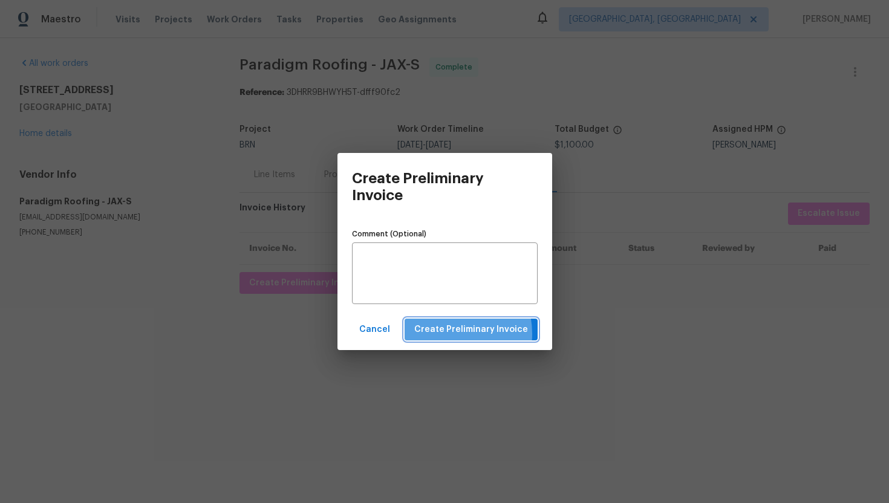
click at [448, 334] on span "Create Preliminary Invoice" at bounding box center [471, 329] width 114 height 15
